Goal: Task Accomplishment & Management: Use online tool/utility

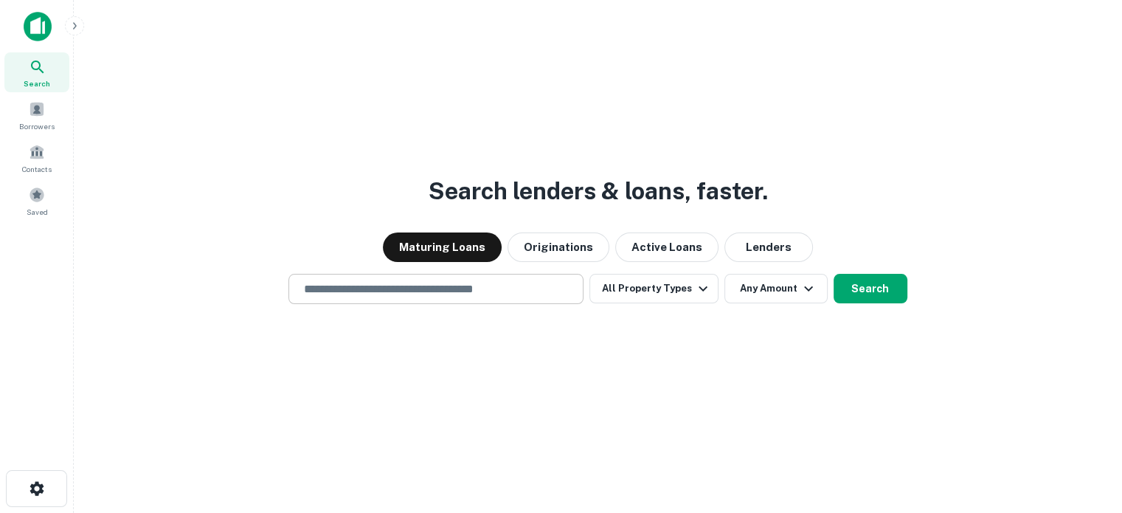
click at [546, 290] on input "text" at bounding box center [436, 288] width 282 height 17
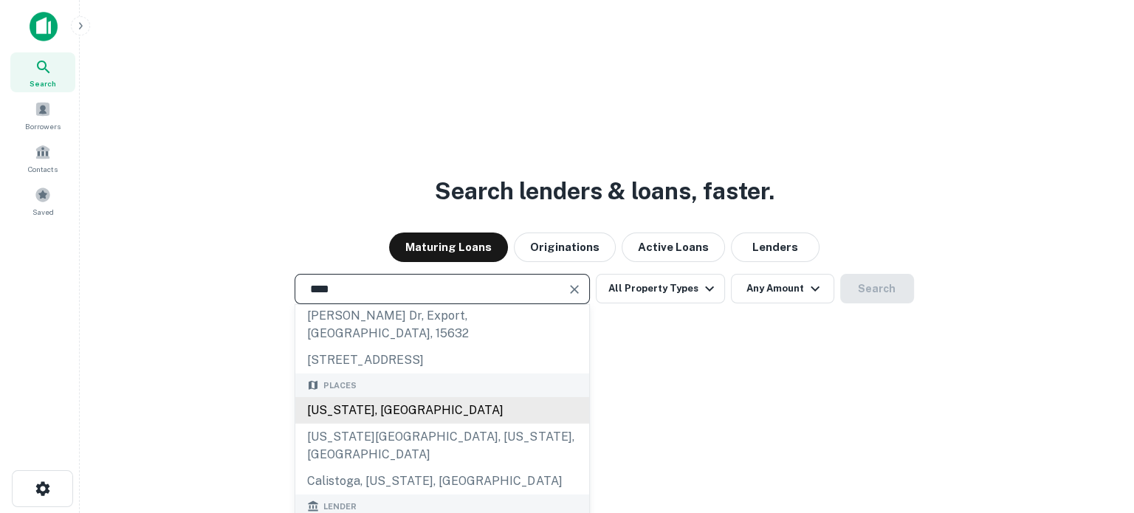
scroll to position [53, 0]
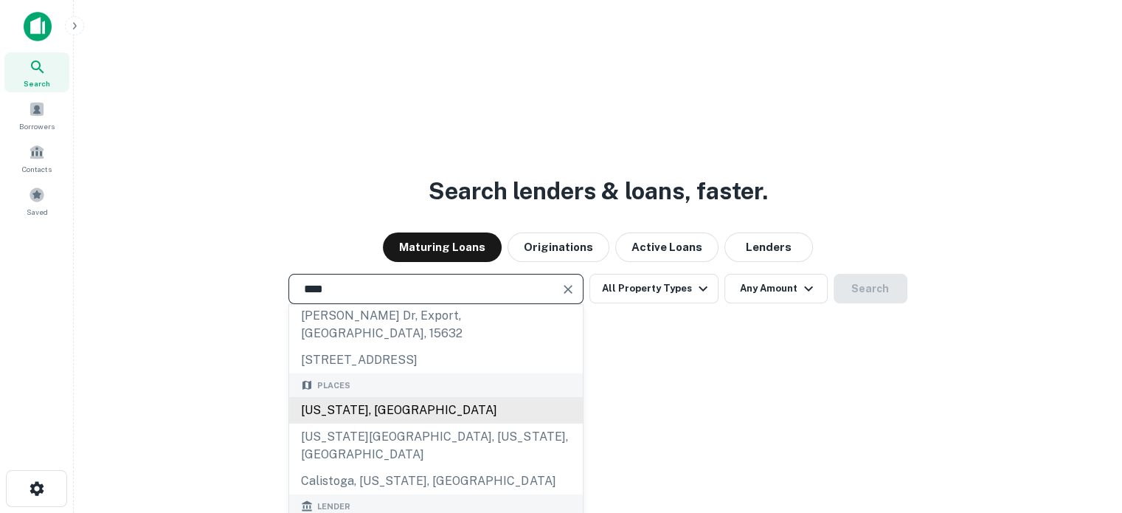
click at [390, 397] on div "[US_STATE], [GEOGRAPHIC_DATA]" at bounding box center [436, 410] width 294 height 27
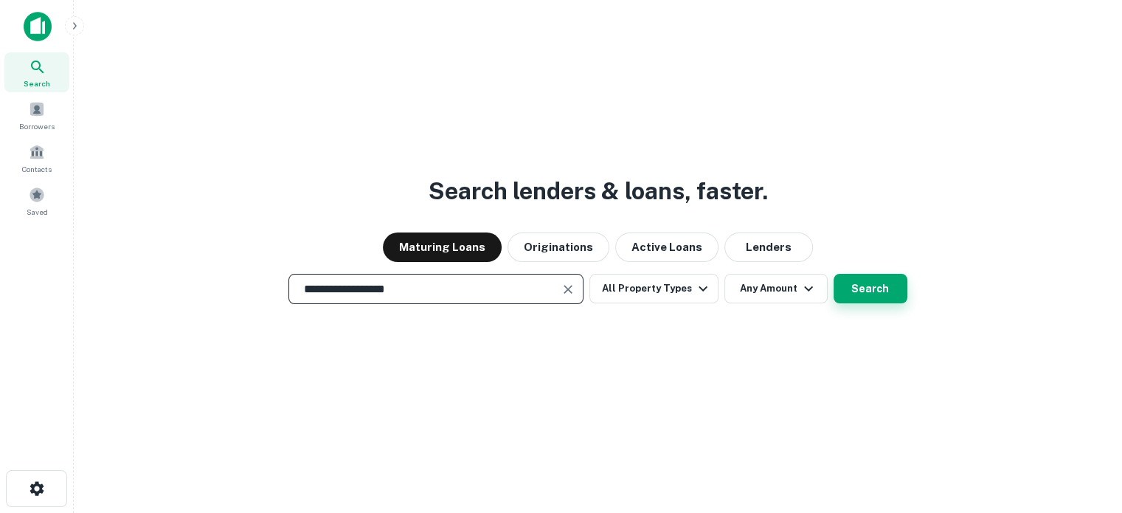
type input "**********"
click at [857, 288] on button "Search" at bounding box center [871, 289] width 74 height 30
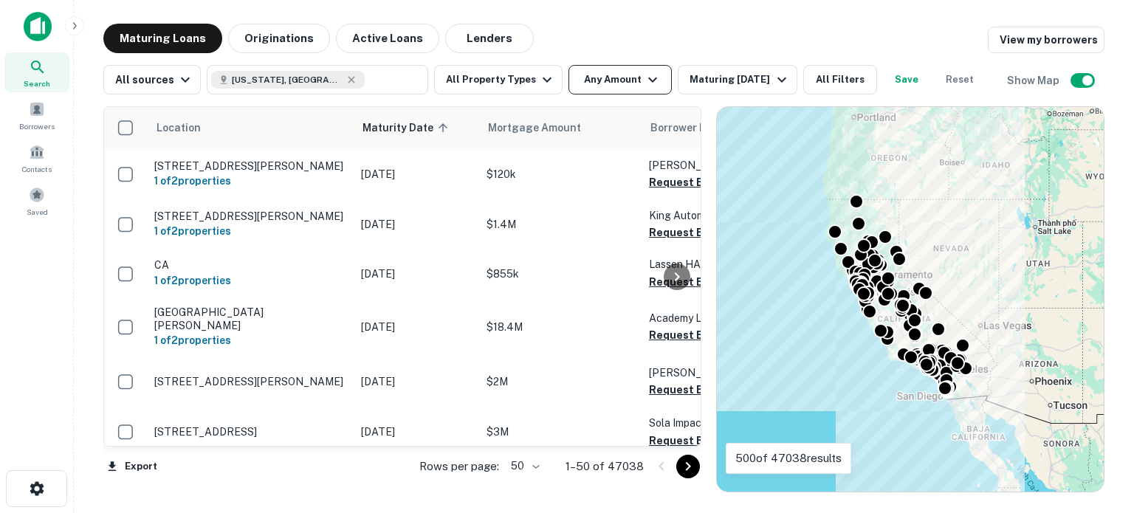
click at [644, 76] on icon "button" at bounding box center [653, 80] width 18 height 18
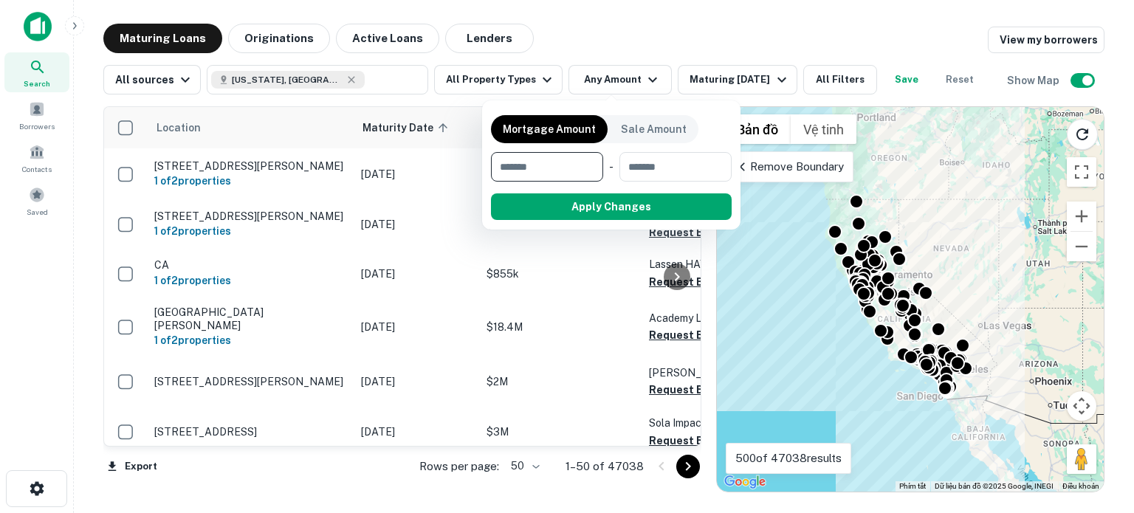
click at [559, 168] on input "number" at bounding box center [542, 167] width 102 height 30
type input "******"
click at [664, 164] on input "number" at bounding box center [676, 167] width 92 height 30
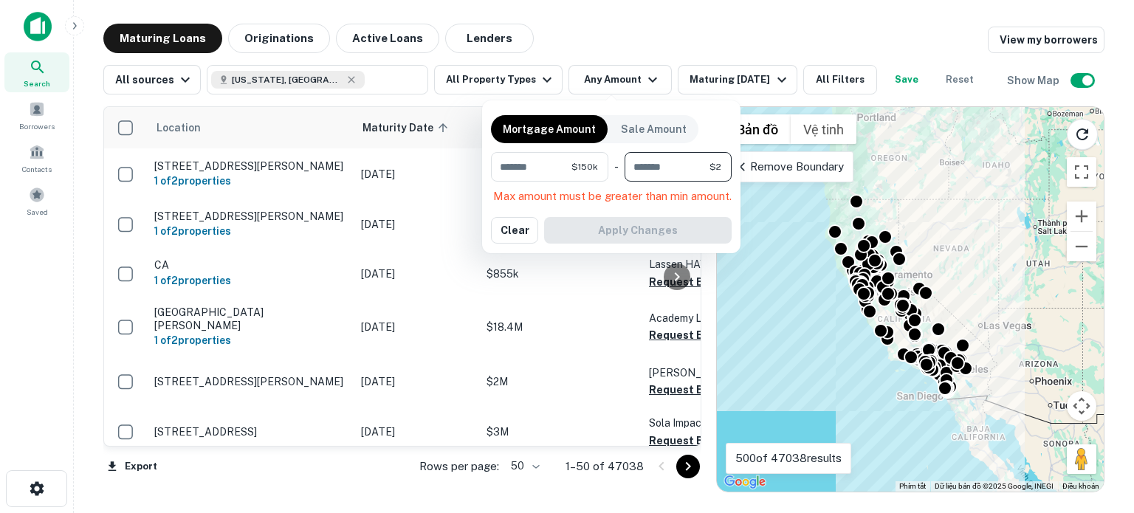
type input "*******"
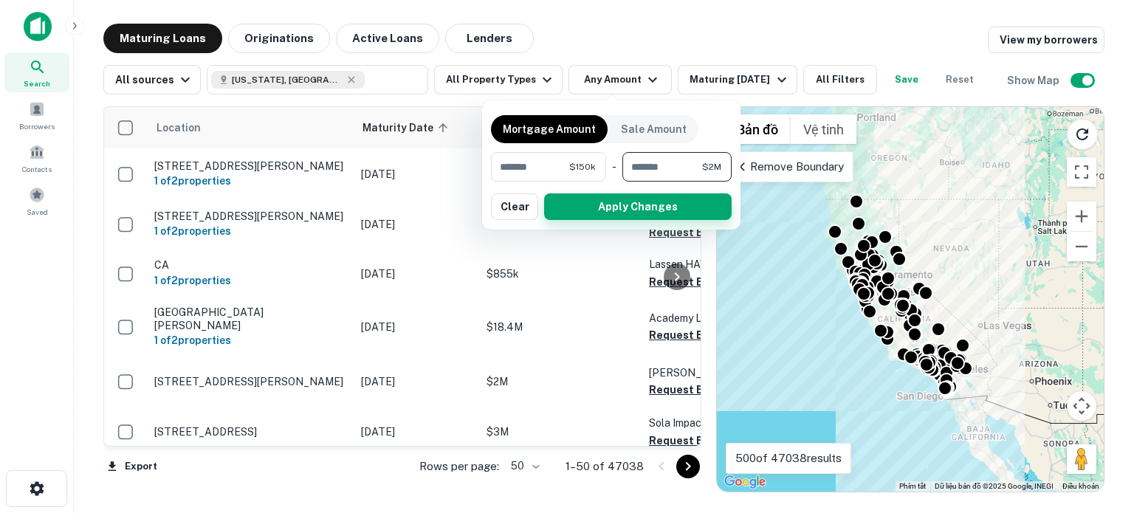
click at [638, 209] on button "Apply Changes" at bounding box center [637, 206] width 187 height 27
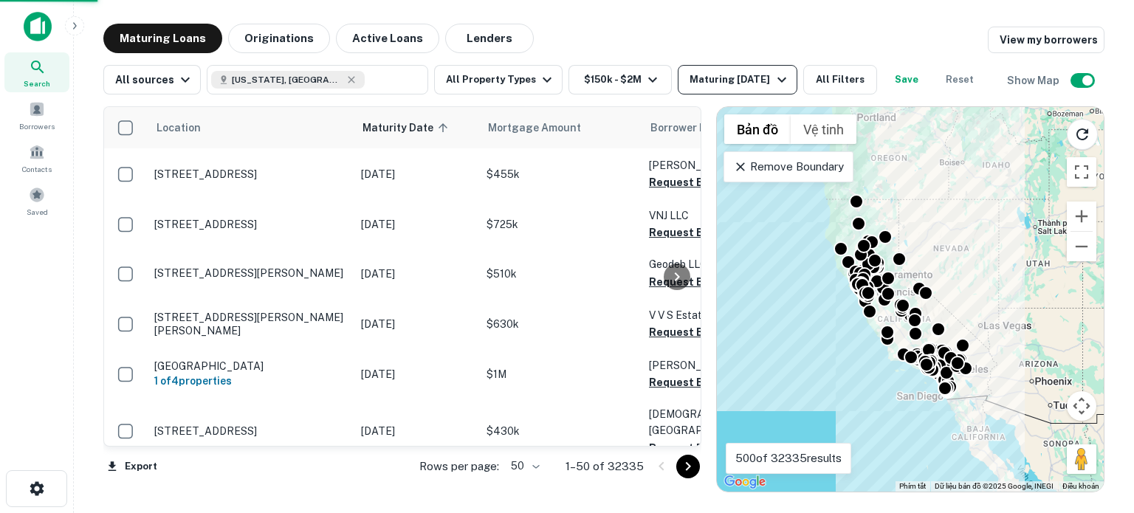
click at [730, 75] on div "Maturing [DATE]" at bounding box center [739, 80] width 100 height 18
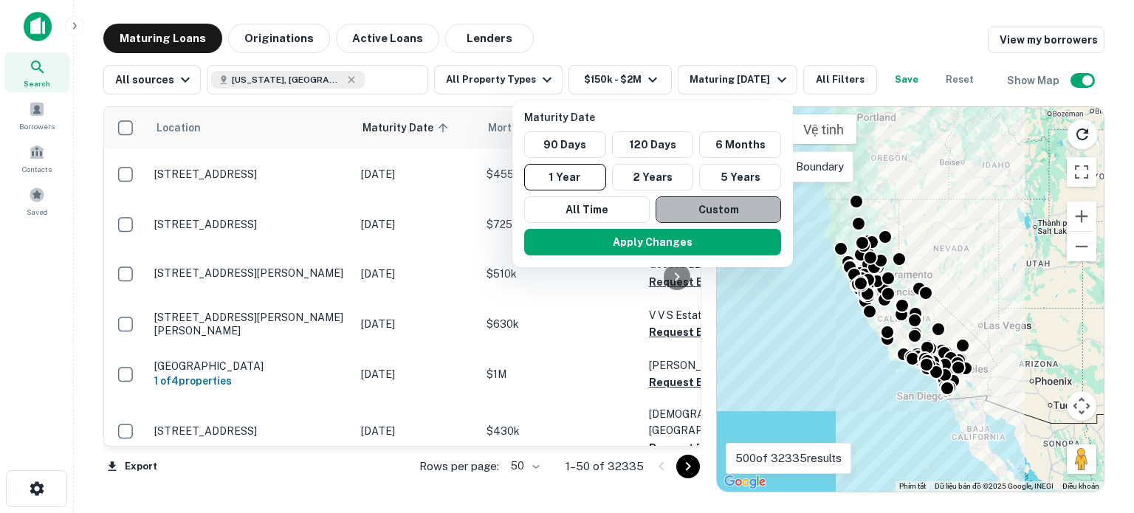
click at [708, 213] on button "Custom" at bounding box center [717, 209] width 125 height 27
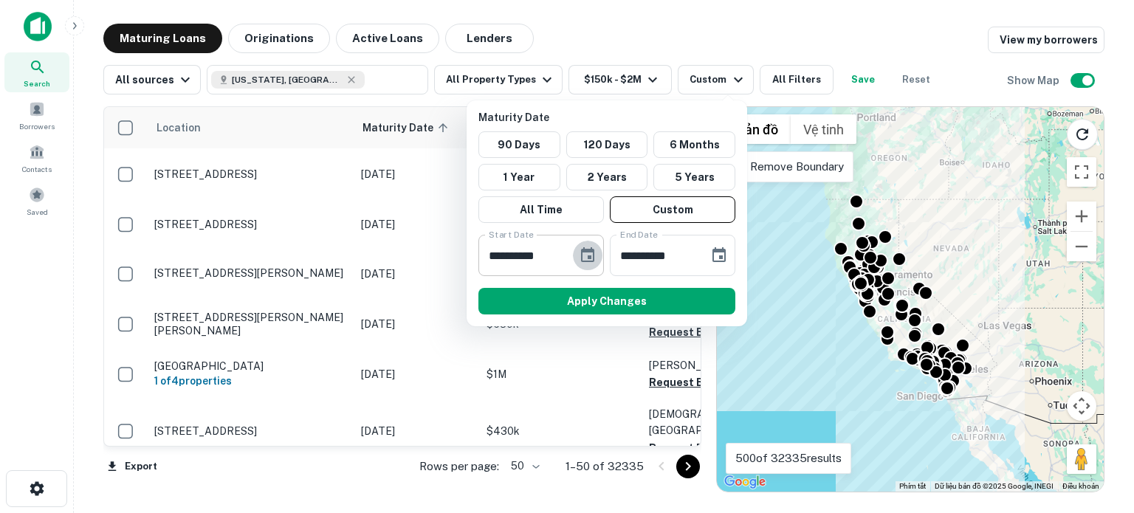
click at [590, 255] on icon "Choose date, selected date is Sep 17, 2025" at bounding box center [587, 254] width 13 height 15
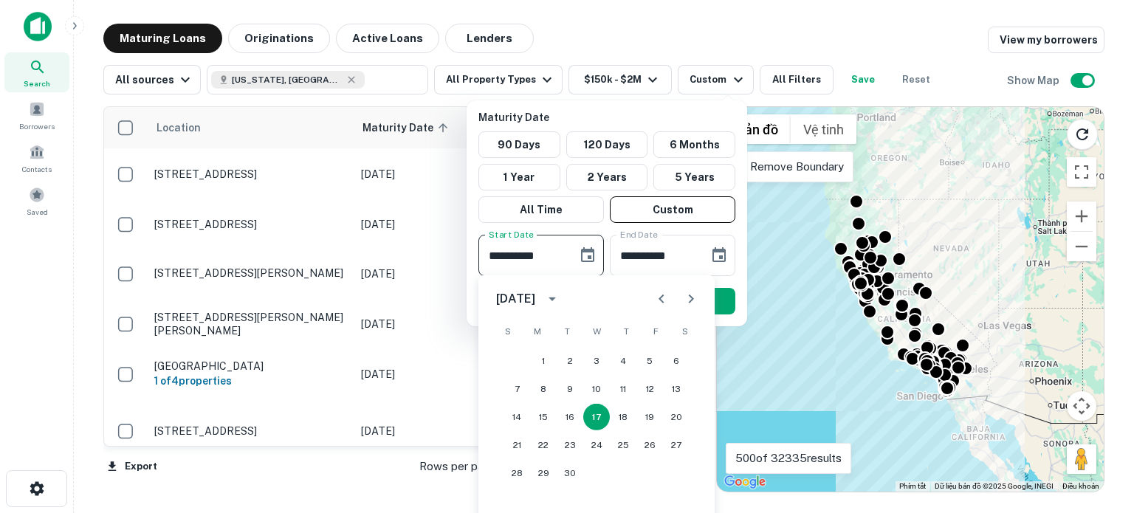
click at [689, 300] on icon "Next month" at bounding box center [691, 299] width 18 height 18
click at [540, 356] on button "1" at bounding box center [543, 361] width 27 height 27
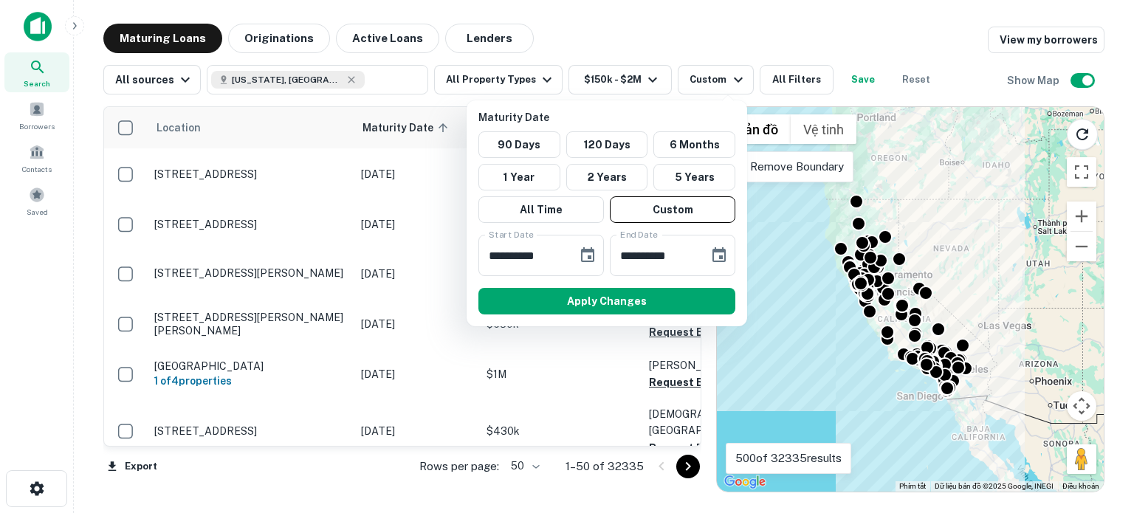
type input "**********"
click at [706, 252] on button "Choose date, selected date is Mar 16, 2026" at bounding box center [719, 256] width 30 height 30
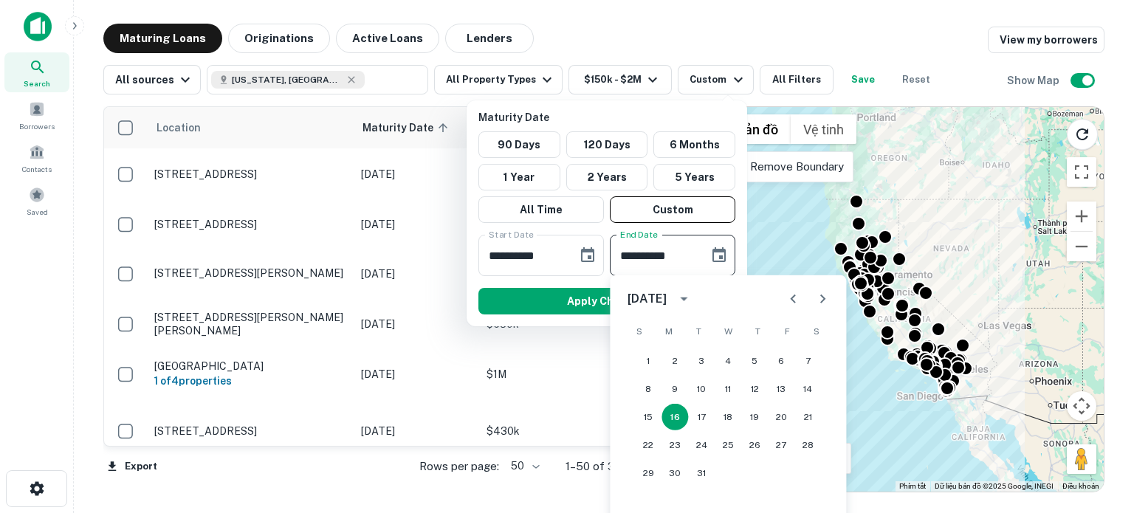
click at [793, 298] on icon "Previous month" at bounding box center [793, 299] width 18 height 18
click at [726, 475] on button "31" at bounding box center [727, 473] width 27 height 27
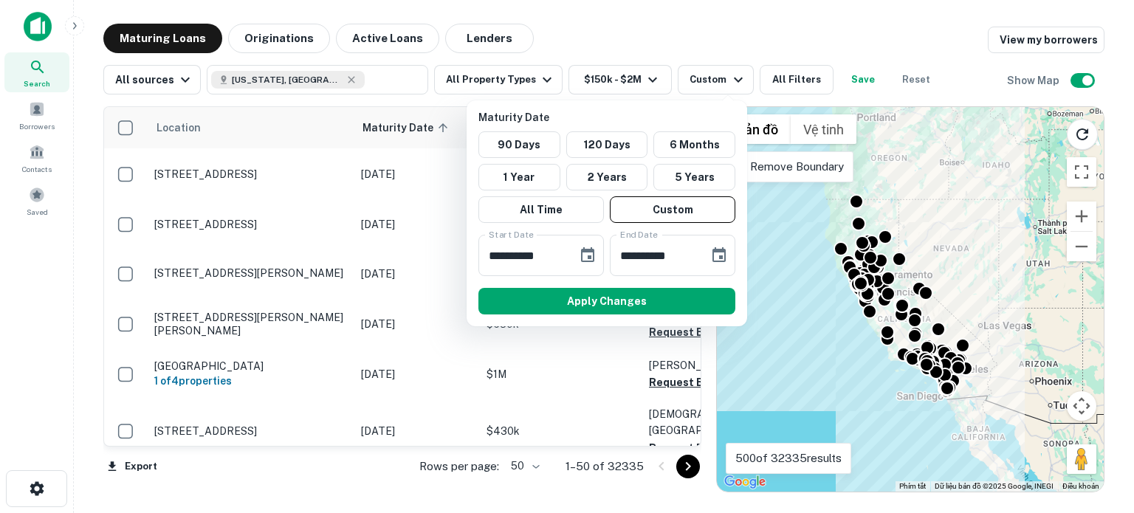
type input "**********"
click at [634, 302] on button "Apply Changes" at bounding box center [606, 301] width 257 height 27
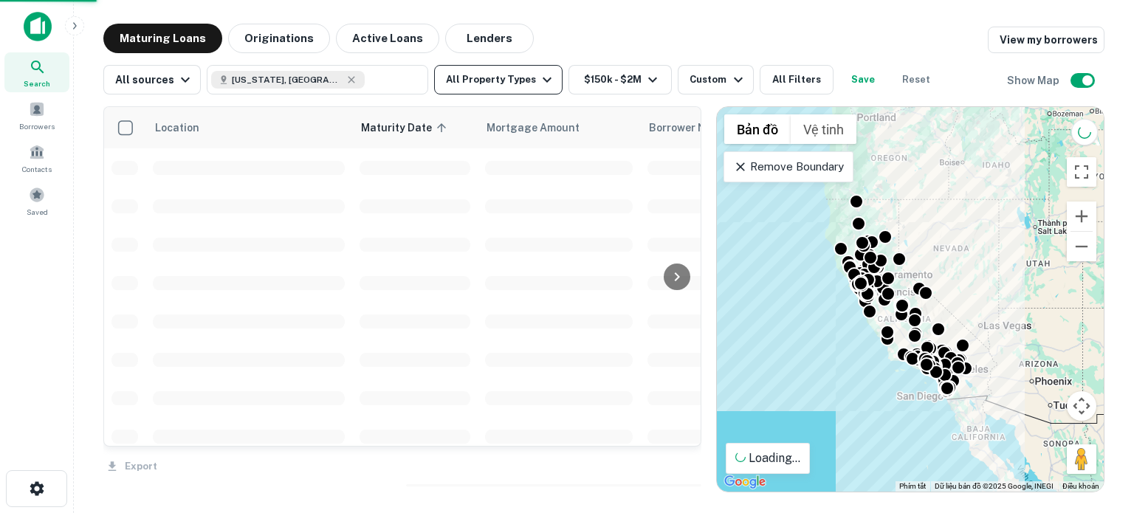
click at [538, 77] on icon "button" at bounding box center [547, 80] width 18 height 18
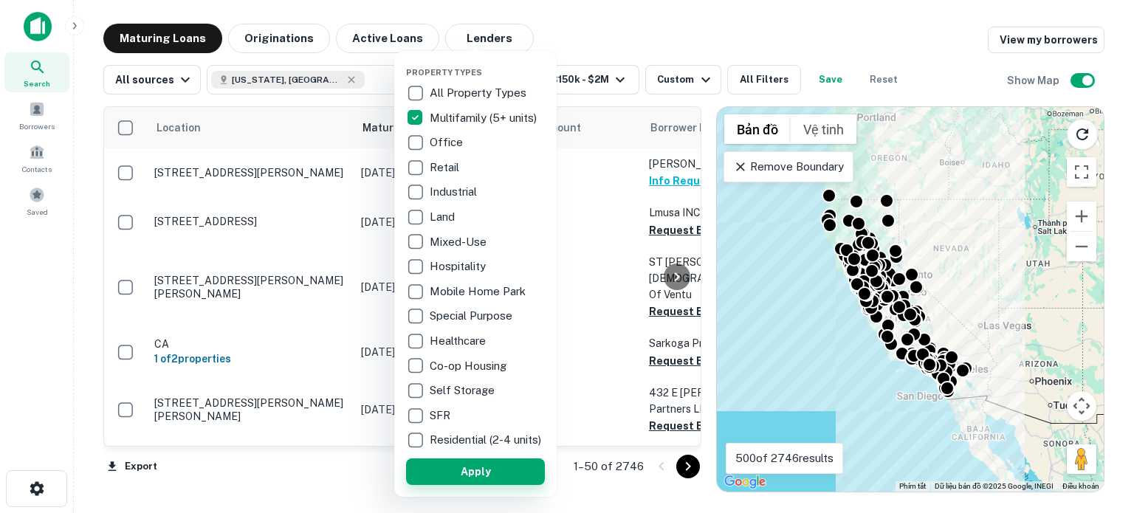
click at [501, 483] on button "Apply" at bounding box center [475, 471] width 139 height 27
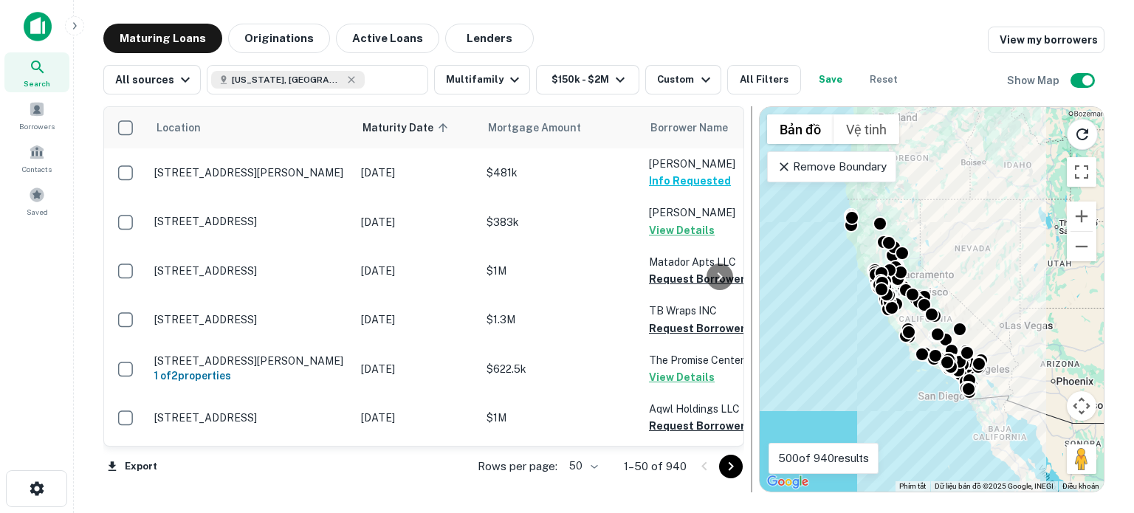
drag, startPoint x: 711, startPoint y: 307, endPoint x: 754, endPoint y: 298, distance: 44.4
click at [754, 298] on div at bounding box center [751, 299] width 15 height 386
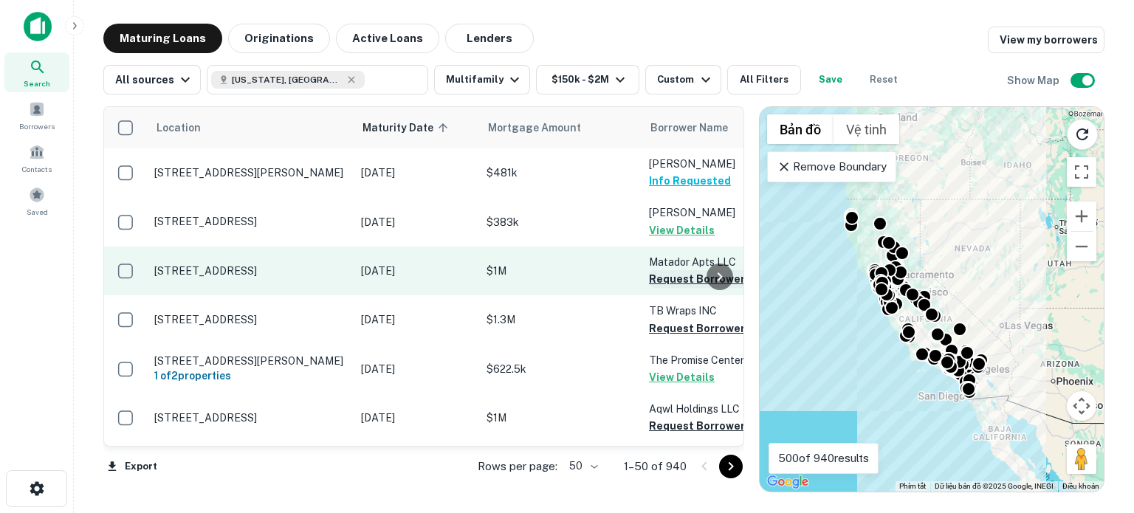
click at [676, 277] on button "Request Borrower Info" at bounding box center [709, 279] width 120 height 18
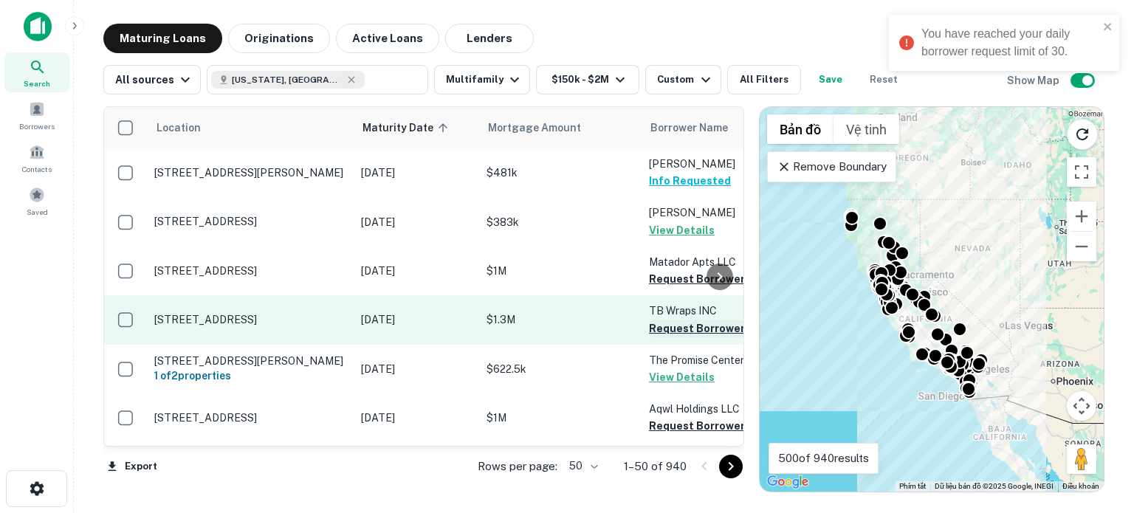
click at [689, 325] on button "Request Borrower Info" at bounding box center [709, 329] width 120 height 18
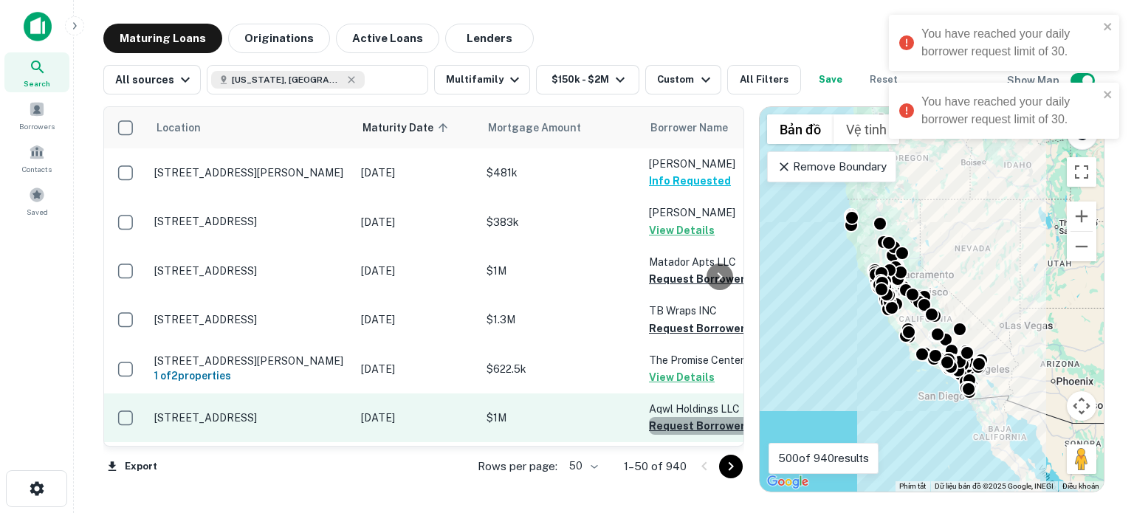
click at [677, 421] on button "Request Borrower Info" at bounding box center [709, 426] width 120 height 18
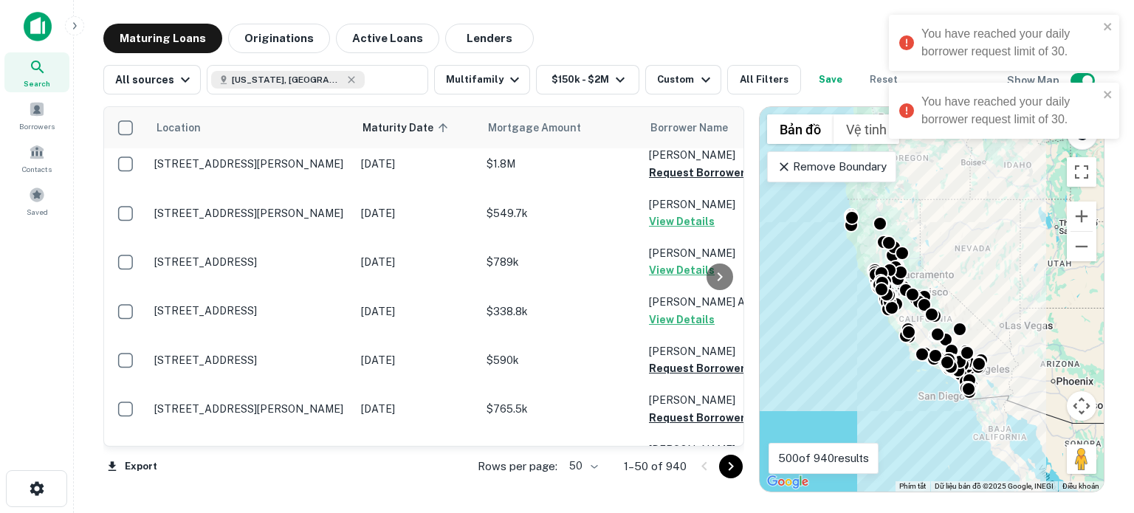
scroll to position [320, 0]
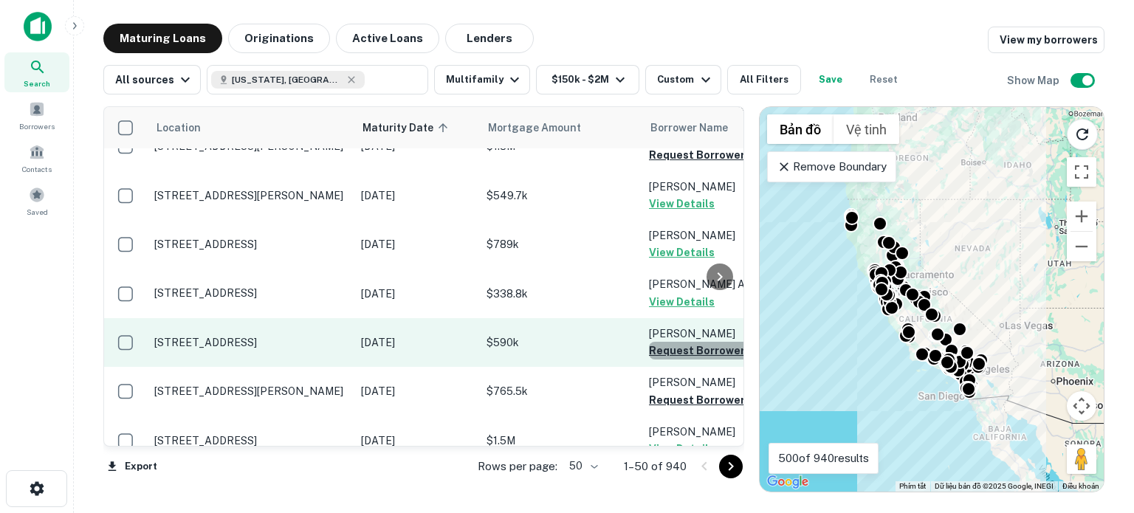
click at [670, 353] on button "Request Borrower Info" at bounding box center [709, 351] width 120 height 18
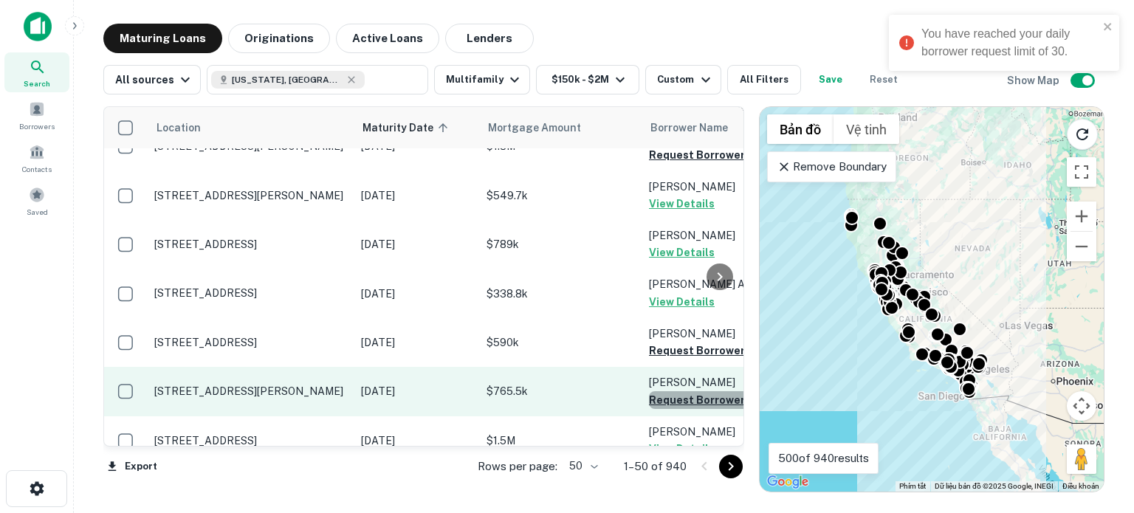
click at [674, 407] on button "Request Borrower Info" at bounding box center [709, 400] width 120 height 18
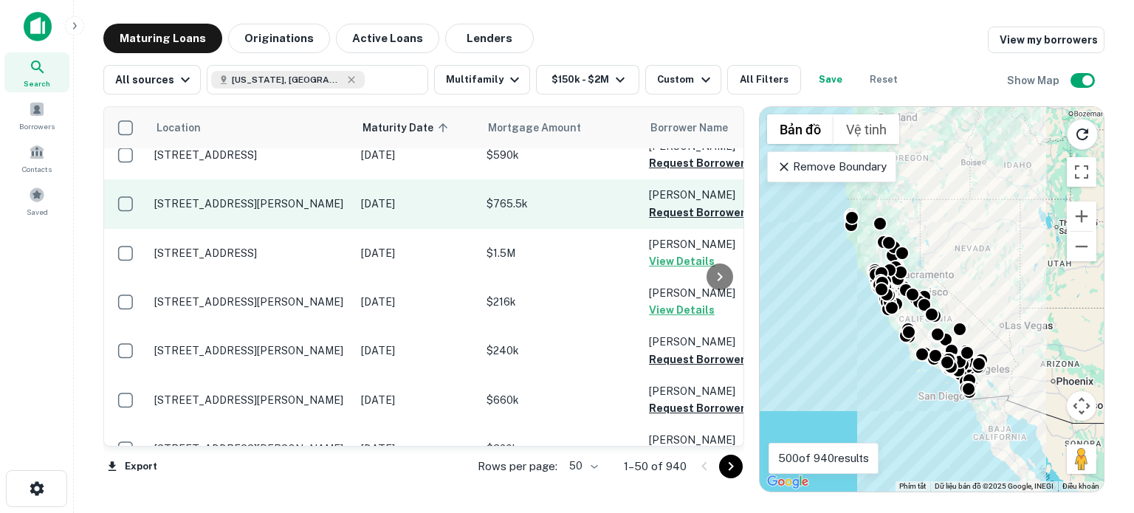
scroll to position [517, 0]
